Goal: Information Seeking & Learning: Learn about a topic

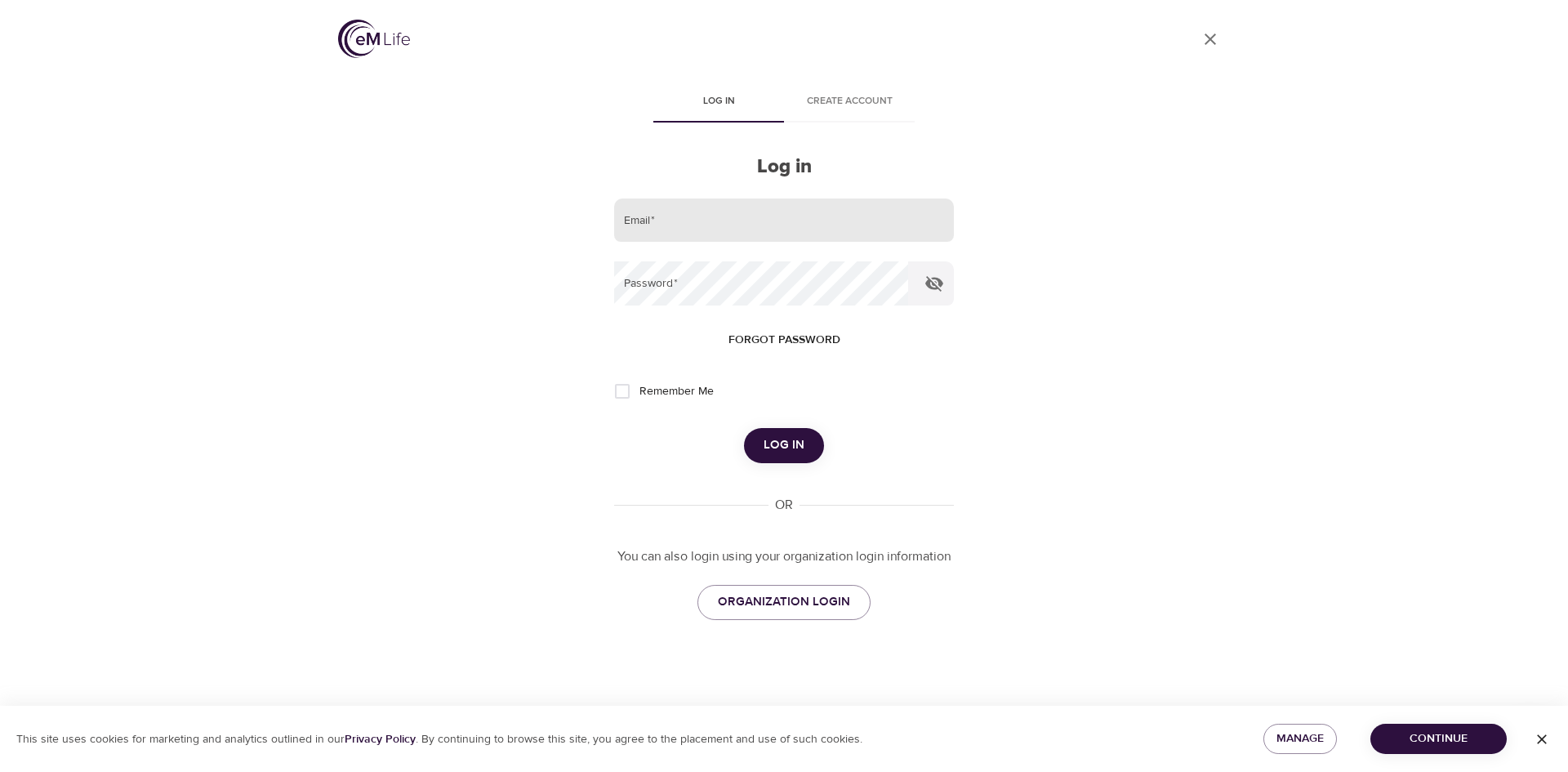
click at [722, 227] on input "email" at bounding box center [784, 221] width 340 height 44
type input "leslie.schneider@cognizant.com"
click at [744, 428] on button "Log in" at bounding box center [784, 445] width 80 height 34
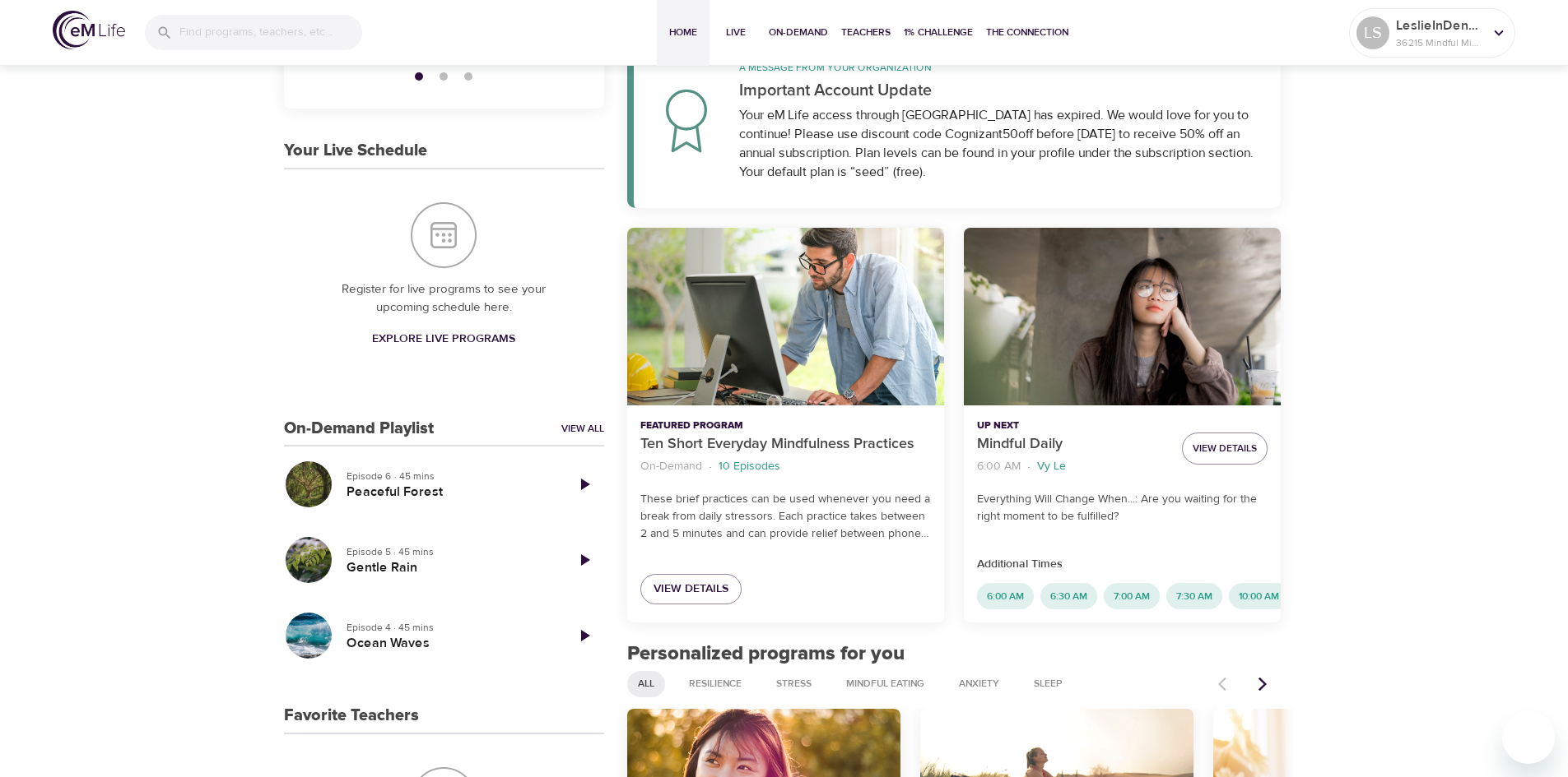
scroll to position [285, 0]
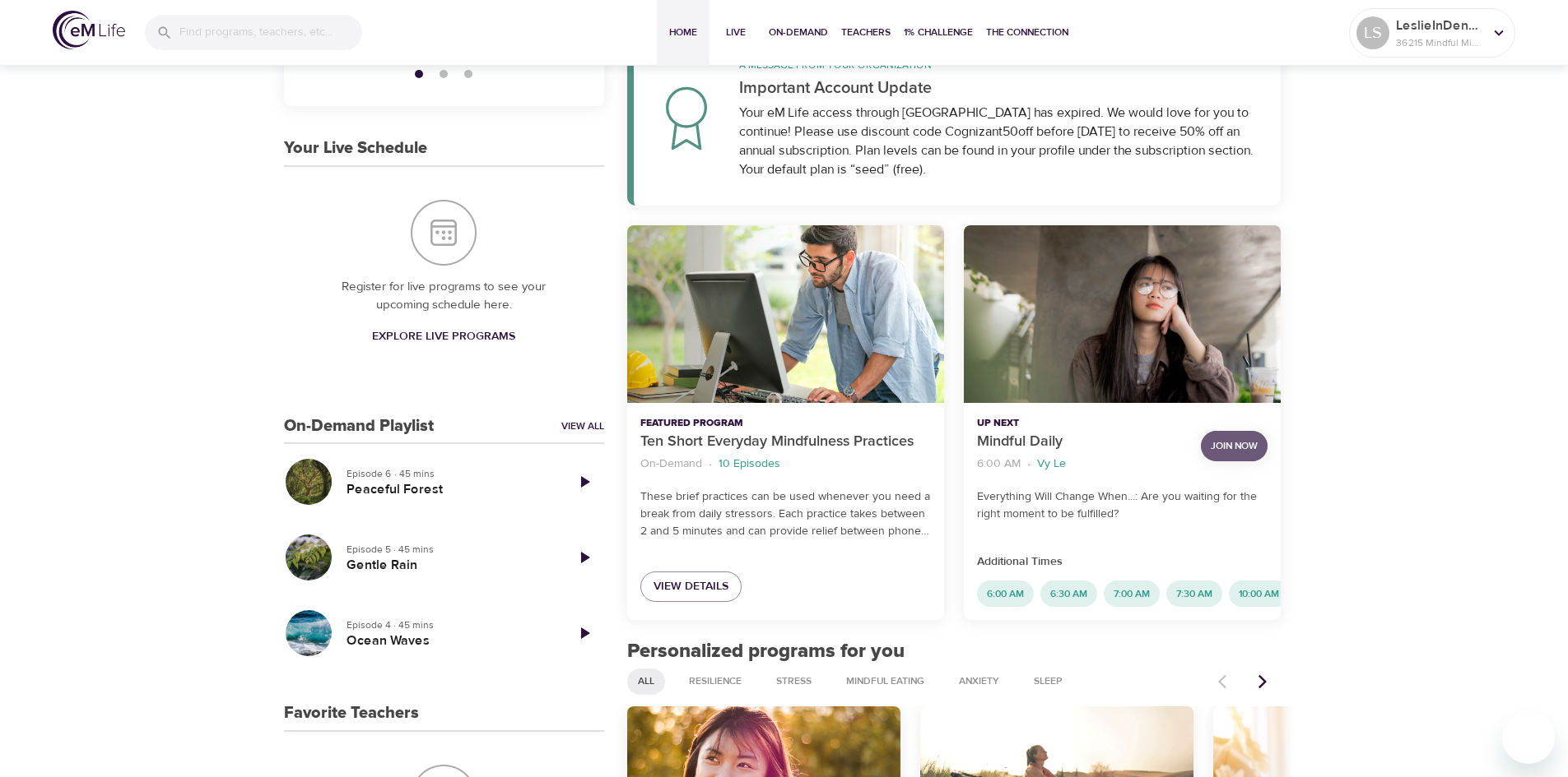
click at [1235, 447] on span "Join Now" at bounding box center [1234, 446] width 47 height 18
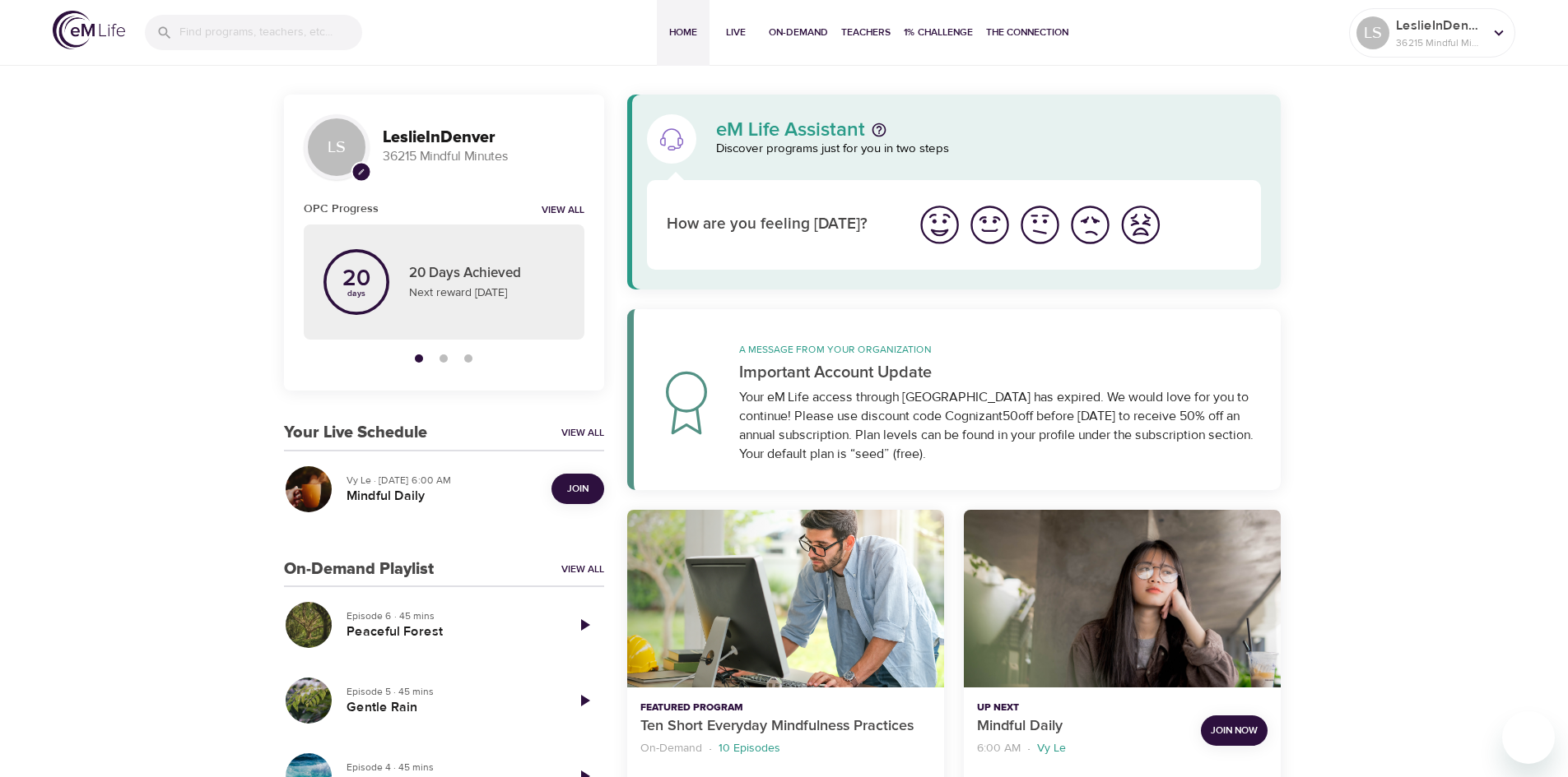
click at [581, 492] on span "Join" at bounding box center [577, 489] width 21 height 18
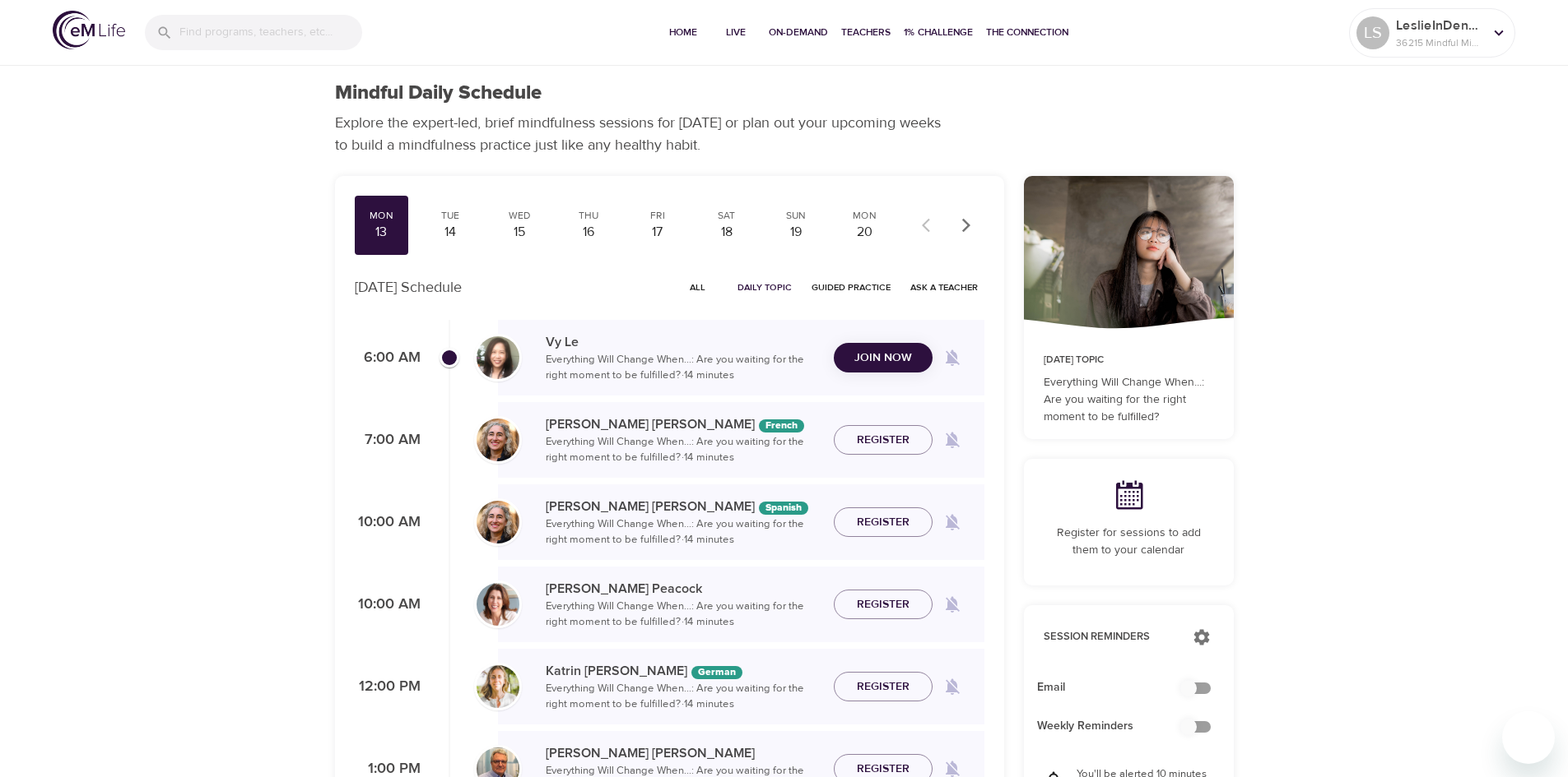
checkbox input "true"
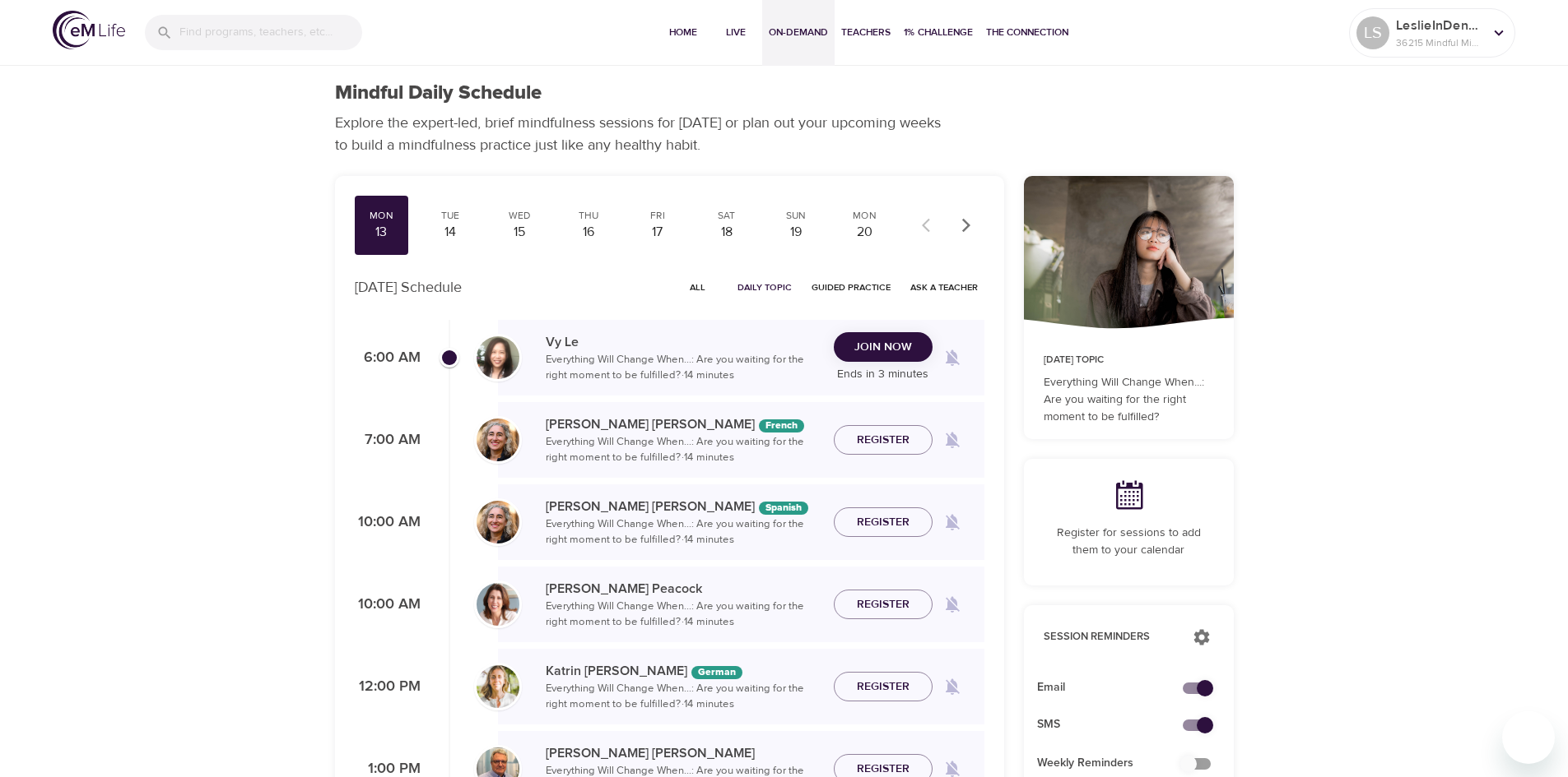
click at [791, 36] on span "On-Demand" at bounding box center [799, 33] width 60 height 18
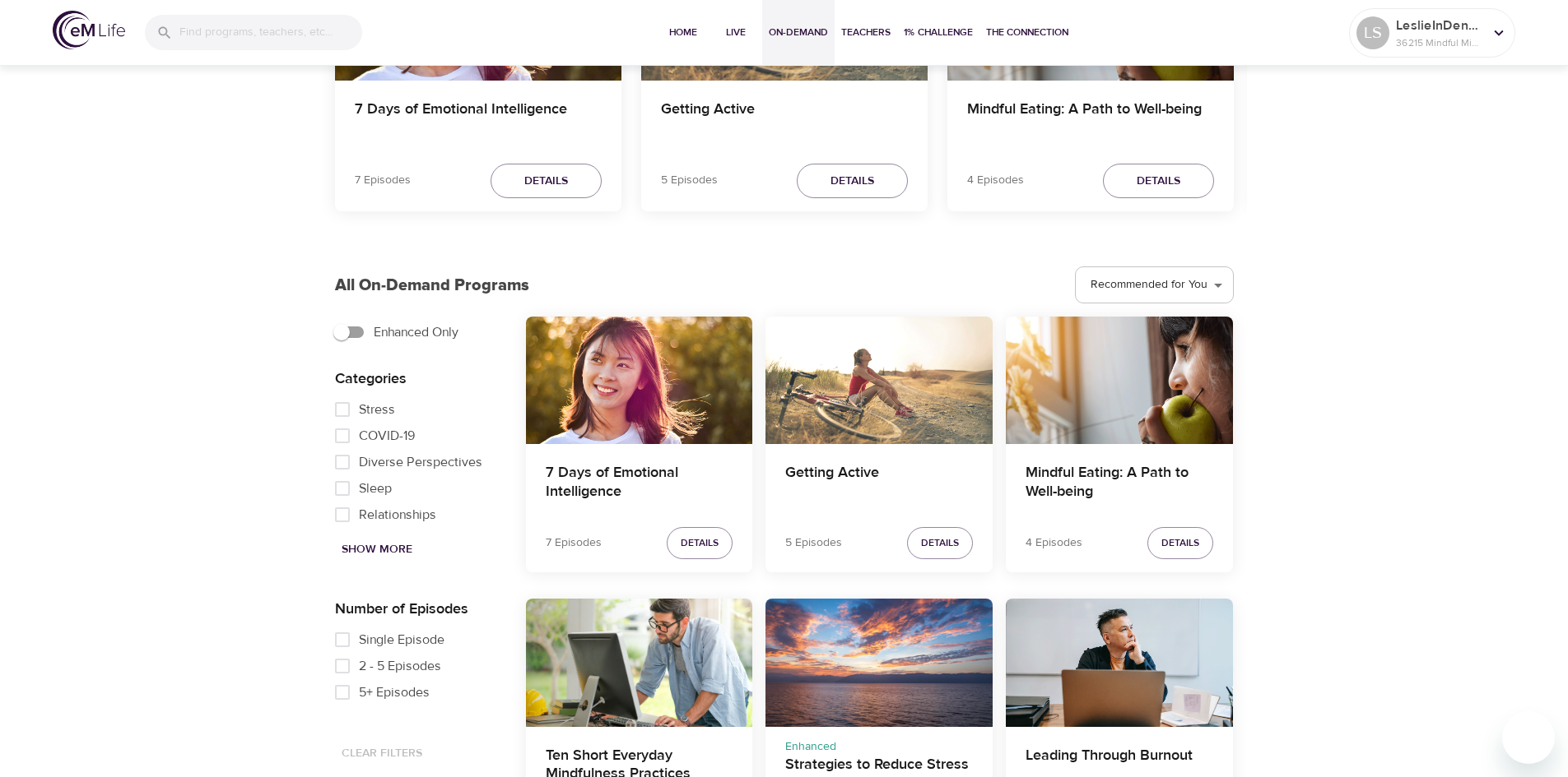
scroll to position [270, 0]
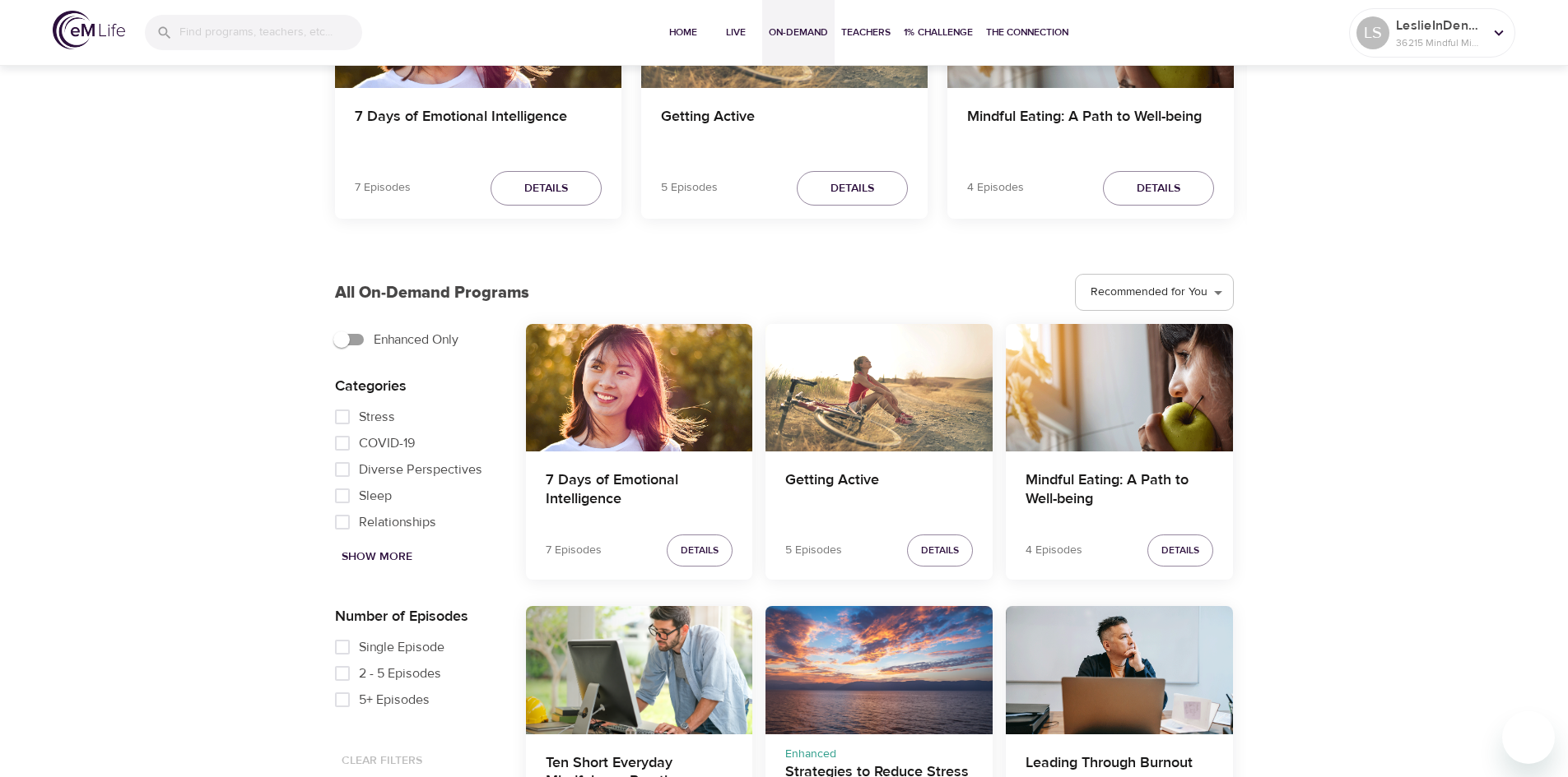
click at [366, 556] on span "Show More" at bounding box center [377, 557] width 71 height 20
click at [380, 447] on span "Mindfulness" at bounding box center [392, 436] width 68 height 20
click at [358, 450] on input "Mindfulness" at bounding box center [342, 436] width 33 height 26
checkbox input "true"
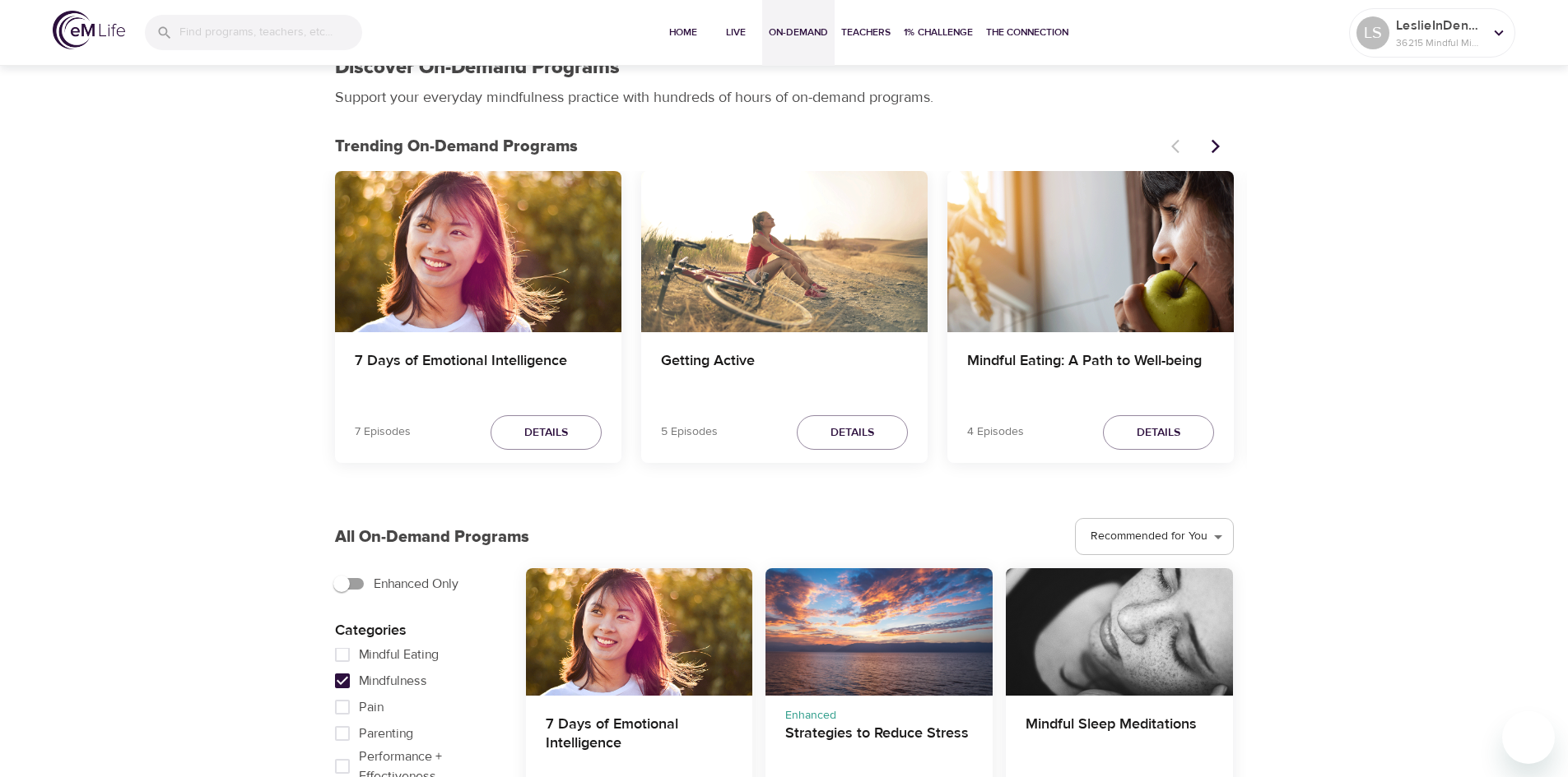
scroll to position [0, 0]
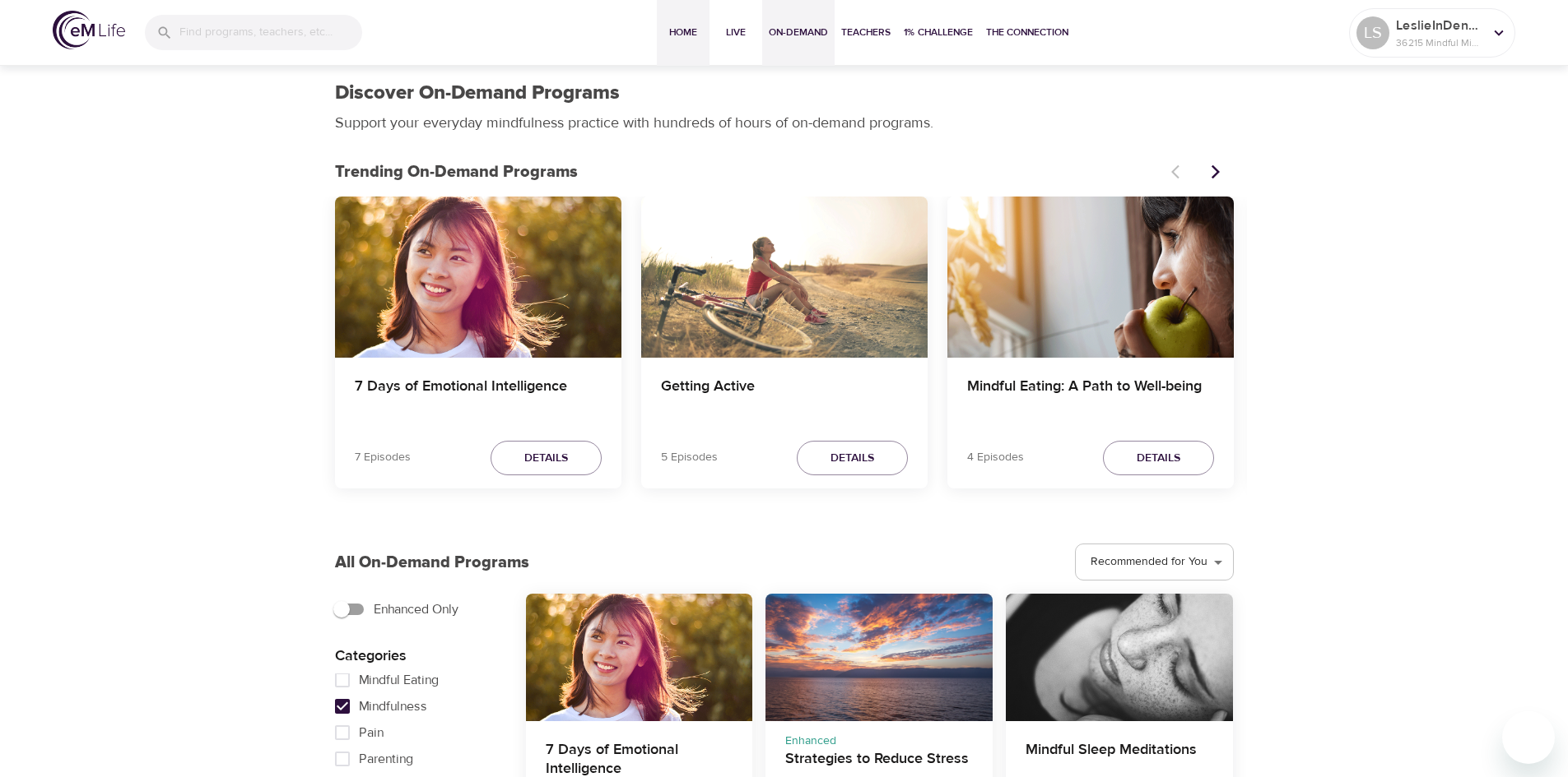
click at [684, 34] on span "Home" at bounding box center [683, 33] width 39 height 18
